Goal: Subscribe to service/newsletter

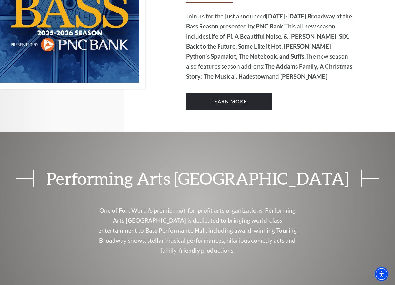
scroll to position [438, 0]
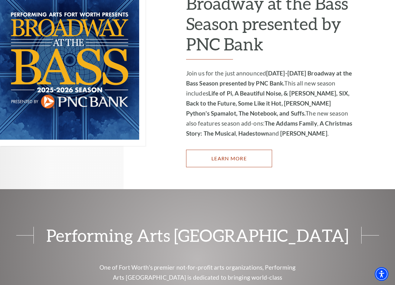
click at [225, 149] on link "Learn More" at bounding box center [229, 158] width 86 height 18
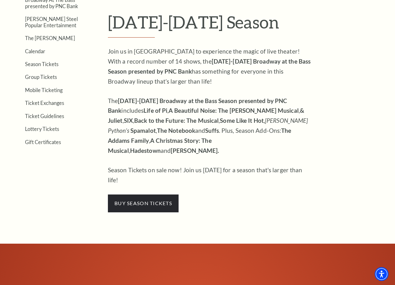
scroll to position [188, 0]
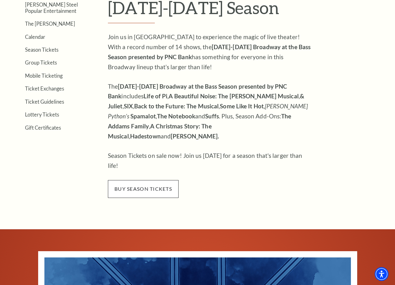
click at [144, 180] on span "buy season tickets" at bounding box center [143, 189] width 71 height 18
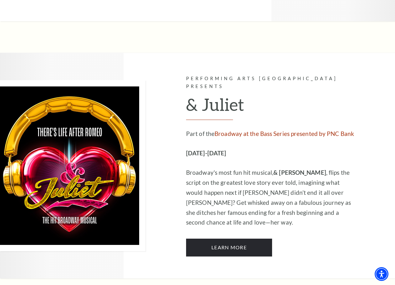
scroll to position [1751, 0]
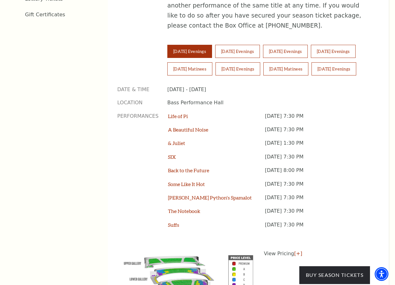
scroll to position [407, 0]
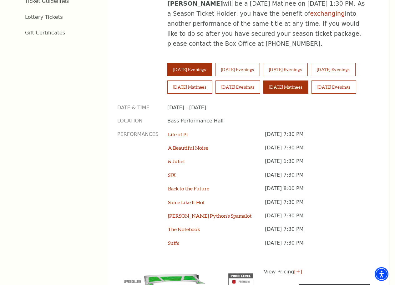
click at [308, 80] on button "Sunday Matinees" at bounding box center [285, 86] width 45 height 13
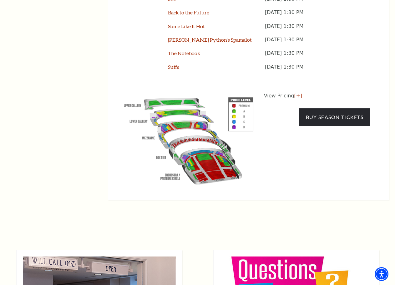
scroll to position [563, 0]
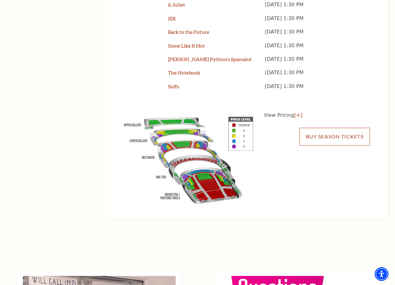
click at [321, 133] on link "Buy Season Tickets" at bounding box center [334, 137] width 71 height 18
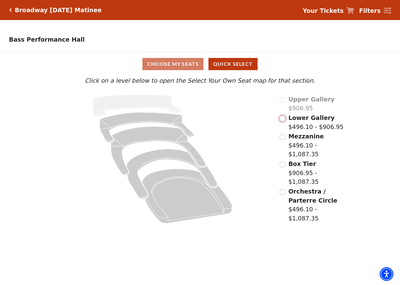
click at [283, 121] on input "Lower Gallery$496.10 - $906.95\a" at bounding box center [282, 118] width 6 height 6
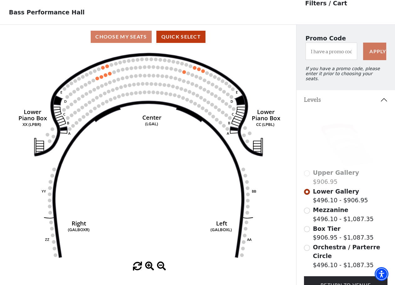
scroll to position [29, 0]
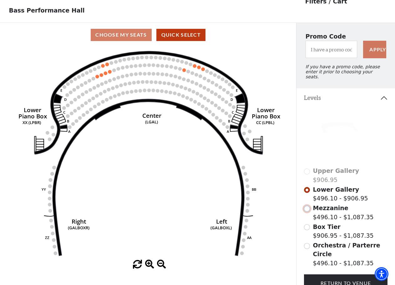
click at [307, 206] on input "Mezzanine$496.10 - $1,087.35\a" at bounding box center [307, 208] width 6 height 6
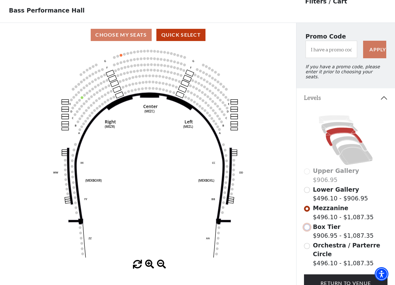
click at [308, 227] on input "Box Tier$906.95 - $1,087.35\a" at bounding box center [307, 227] width 6 height 6
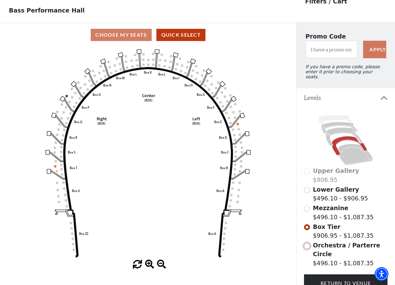
click at [309, 246] on input "Orchestra / Parterre Circle$496.10 - $1,087.35\a" at bounding box center [307, 246] width 6 height 6
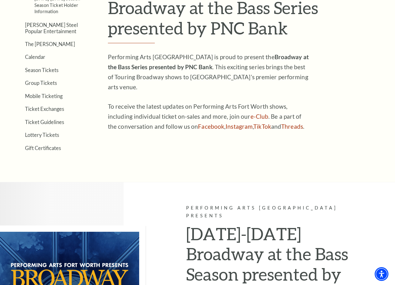
scroll to position [407, 0]
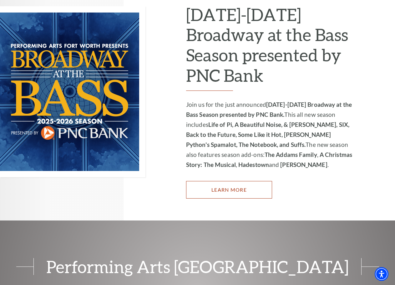
click at [230, 181] on link "Learn More" at bounding box center [229, 190] width 86 height 18
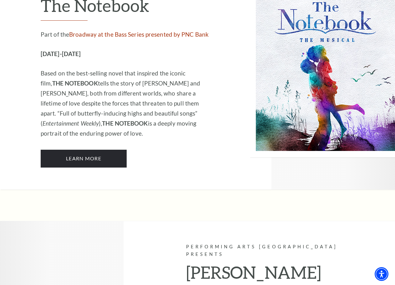
scroll to position [3941, 0]
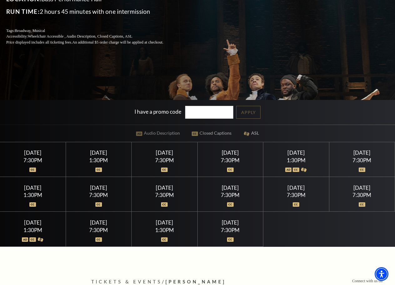
scroll to position [125, 0]
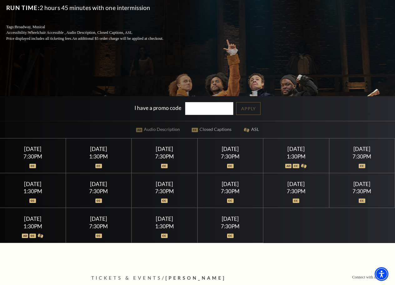
click at [295, 154] on div "1:30PM" at bounding box center [296, 156] width 51 height 5
click at [295, 149] on div "Saturday July 18" at bounding box center [296, 148] width 51 height 7
click at [302, 150] on div "Saturday July 18" at bounding box center [296, 148] width 51 height 7
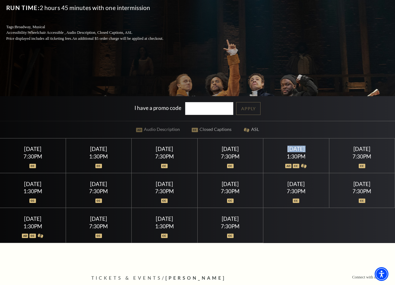
click at [302, 150] on div "Saturday July 18" at bounding box center [296, 148] width 51 height 7
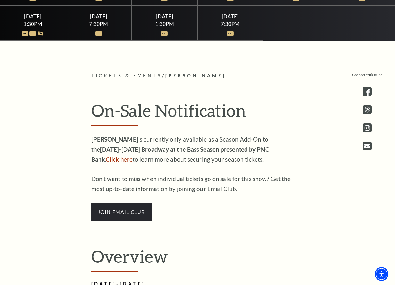
scroll to position [313, 0]
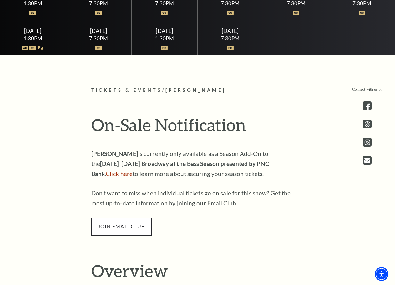
click at [124, 226] on span "join email club" at bounding box center [121, 226] width 60 height 18
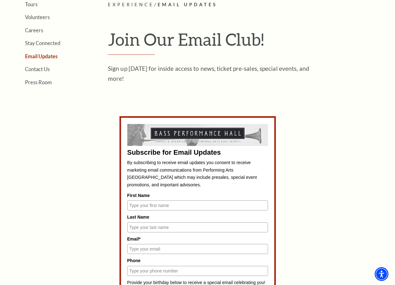
scroll to position [156, 0]
click at [150, 207] on input "First Name" at bounding box center [197, 205] width 141 height 10
type input "[PERSON_NAME]"
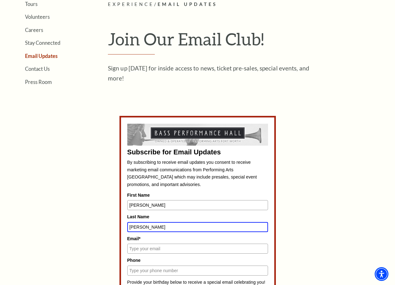
type input "[PERSON_NAME]"
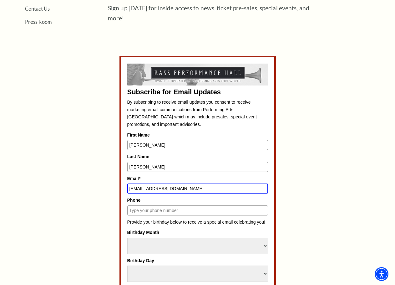
scroll to position [219, 0]
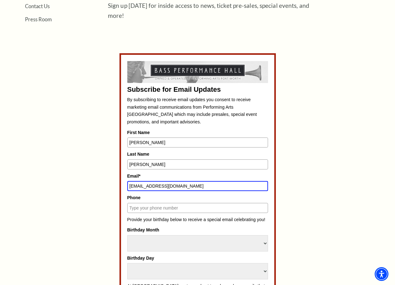
type input "[EMAIL_ADDRESS][DOMAIN_NAME]"
click at [176, 211] on input "Phone" at bounding box center [197, 208] width 141 height 10
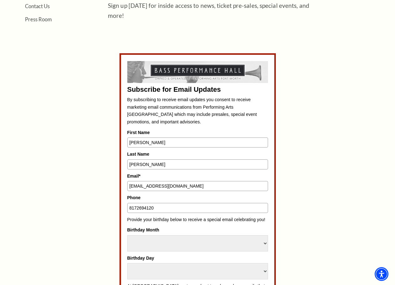
type input "8172694120"
click at [171, 242] on select "Select Month January February March April May June July August September Octobe…" at bounding box center [197, 243] width 141 height 16
select select "September"
click at [127, 235] on select "Select Month January February March April May June July August September Octobe…" at bounding box center [197, 243] width 141 height 16
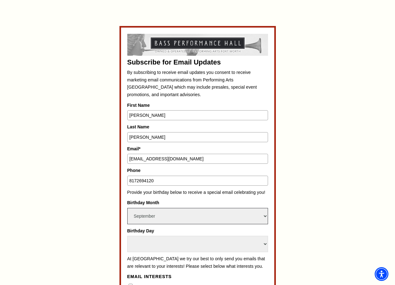
scroll to position [281, 0]
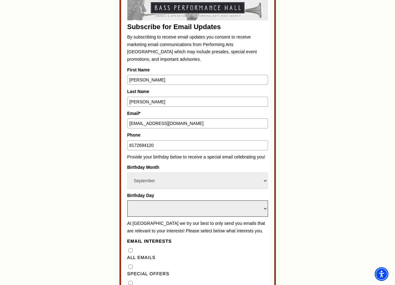
click at [152, 207] on select "Select Day 1 2 3 4 5 6 7 8 9 10 11 12 13 14 15 16 17 18 19 20 21 22 23 24 25 26…" at bounding box center [197, 208] width 141 height 16
click at [152, 205] on select "Select Day 1 2 3 4 5 6 7 8 9 10 11 12 13 14 15 16 17 18 19 20 21 22 23 24 25 26…" at bounding box center [197, 208] width 141 height 16
select select "28"
click at [127, 200] on select "Select Day 1 2 3 4 5 6 7 8 9 10 11 12 13 14 15 16 17 18 19 20 21 22 23 24 25 26…" at bounding box center [197, 208] width 141 height 16
click at [183, 243] on div "Subscribe for Email Updates By subscribing to receive email updates you consent…" at bounding box center [197, 249] width 141 height 503
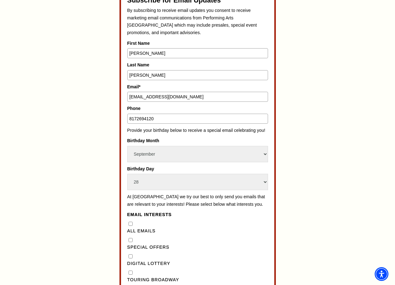
scroll to position [344, 0]
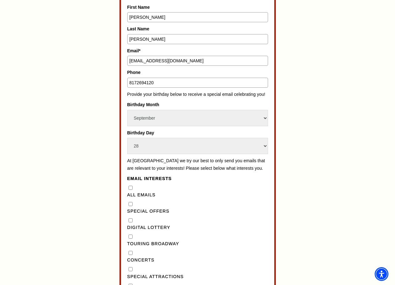
click at [130, 206] on "] "Special Offers" at bounding box center [131, 204] width 4 height 4
checkbox "] "true"
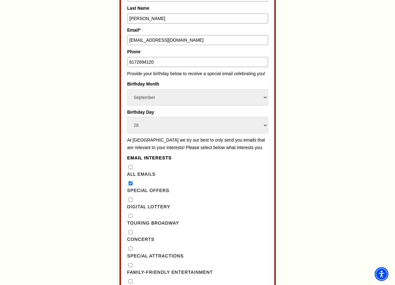
scroll to position [375, 0]
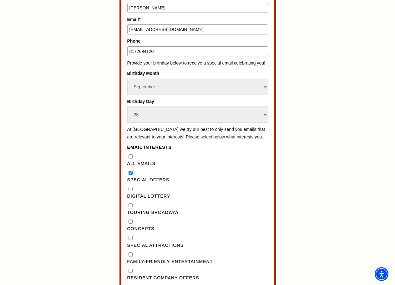
click at [131, 191] on Lottery"] "Digital Lottery" at bounding box center [131, 189] width 4 height 4
checkbox Lottery"] "true"
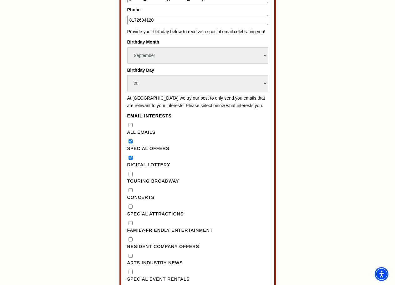
click at [132, 127] on Emails"] "All Emails" at bounding box center [131, 125] width 4 height 4
checkbox Emails"] "true"
click at [130, 160] on Lottery"] "Digital Lottery" at bounding box center [131, 157] width 4 height 4
checkbox Lottery"] "false"
click at [130, 143] on "] "Special Offers" at bounding box center [131, 141] width 4 height 4
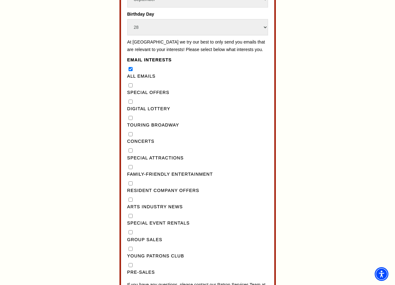
scroll to position [469, 0]
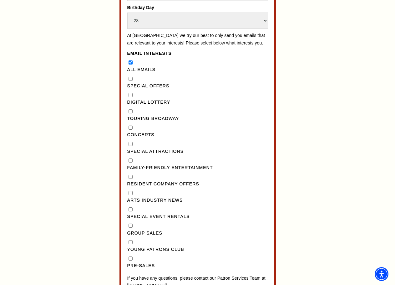
drag, startPoint x: 130, startPoint y: 86, endPoint x: 135, endPoint y: 96, distance: 11.5
click at [130, 81] on "] "Special Offers" at bounding box center [131, 79] width 4 height 4
checkbox "] "true"
click at [130, 97] on Lottery"] "Digital Lottery" at bounding box center [131, 95] width 4 height 4
checkbox Lottery"] "true"
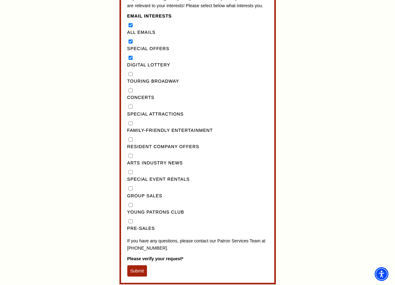
scroll to position [563, 0]
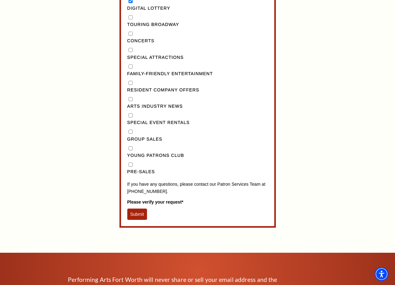
click at [131, 166] on input "Pre-Sales" at bounding box center [131, 164] width 4 height 4
checkbox input "true"
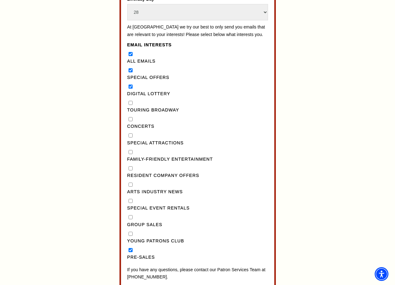
scroll to position [438, 0]
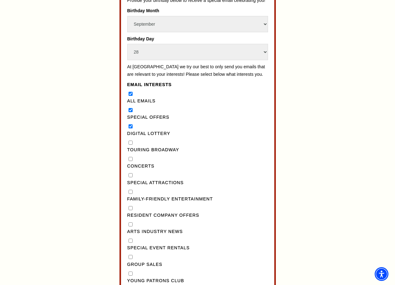
click at [131, 210] on Offers"] "Resident Company Offers" at bounding box center [131, 208] width 4 height 4
checkbox Offers"] "true"
click at [130, 194] on Entertainment"] "Family-Friendly Entertainment" at bounding box center [131, 192] width 4 height 4
checkbox Entertainment"] "true"
click at [130, 177] on Attractions"] "Special Attractions" at bounding box center [131, 175] width 4 height 4
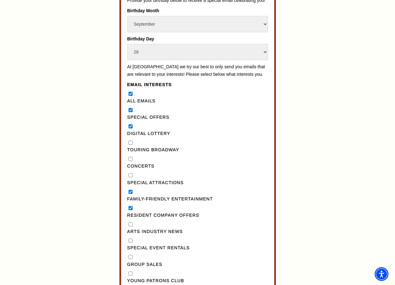
checkbox Attractions"] "true"
click at [130, 161] on input "Concerts" at bounding box center [131, 159] width 4 height 4
checkbox input "true"
click at [130, 144] on Broadway"] "Touring Broadway" at bounding box center [131, 142] width 4 height 4
checkbox Broadway"] "true"
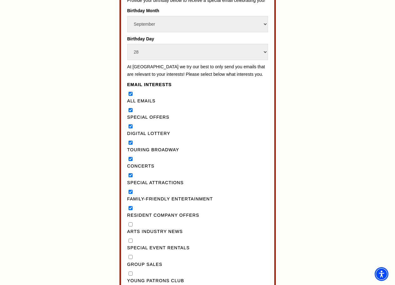
click at [131, 96] on Emails"] "All Emails" at bounding box center [131, 94] width 4 height 4
checkbox Emails"] "false"
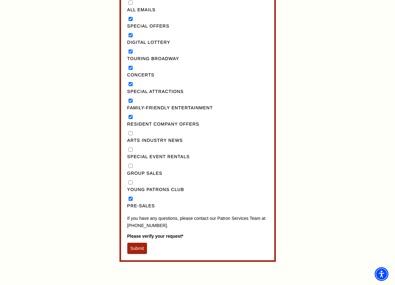
scroll to position [532, 0]
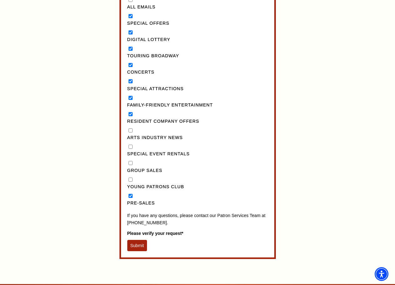
click at [139, 251] on button "Submit" at bounding box center [137, 245] width 20 height 11
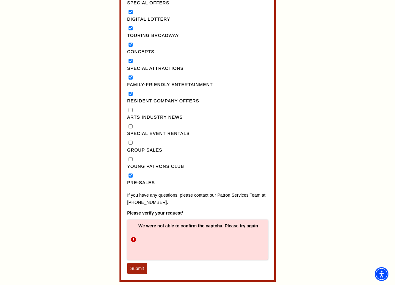
scroll to position [594, 0]
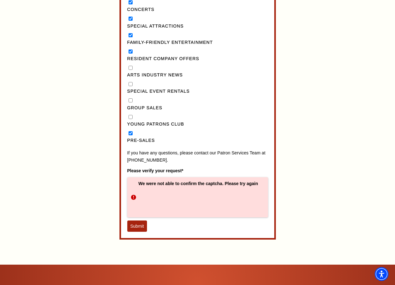
click at [133, 231] on button "Submit" at bounding box center [137, 225] width 20 height 11
